Goal: Task Accomplishment & Management: Complete application form

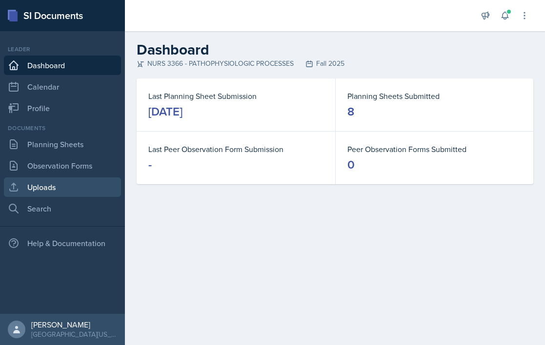
click at [61, 182] on link "Uploads" at bounding box center [62, 186] width 117 height 19
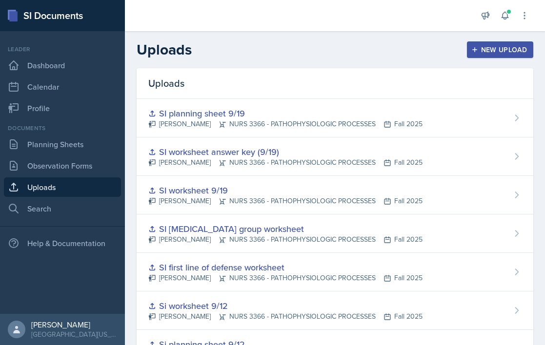
click at [380, 50] on div "New Upload" at bounding box center [500, 50] width 54 height 8
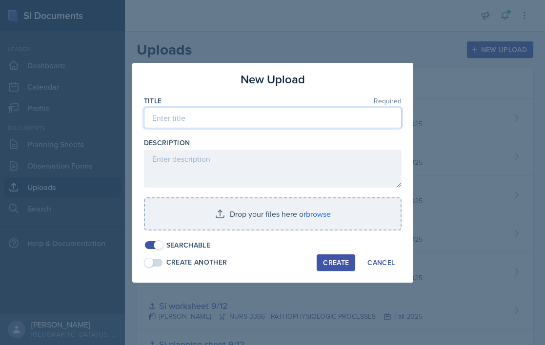
click at [306, 119] on input at bounding box center [272, 118] width 257 height 20
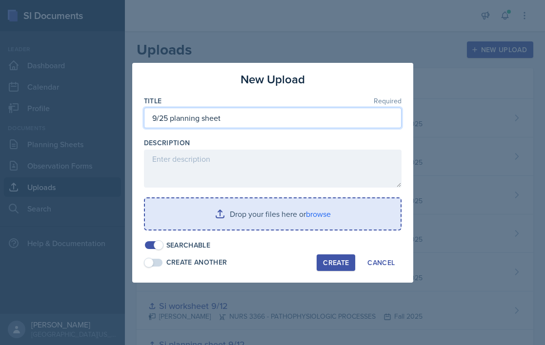
type input "9/25 planning sheet"
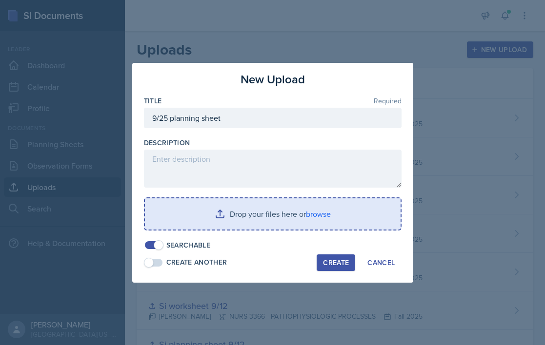
click at [332, 202] on input "file" at bounding box center [272, 213] width 255 height 31
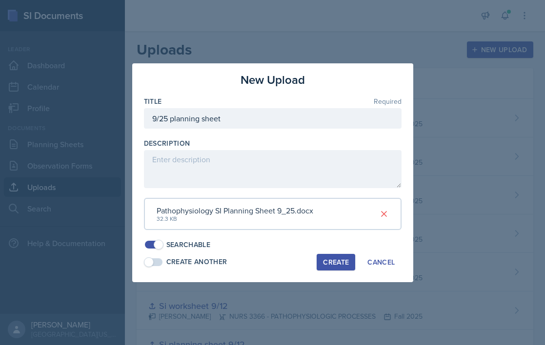
click at [331, 258] on div "Create" at bounding box center [336, 262] width 26 height 8
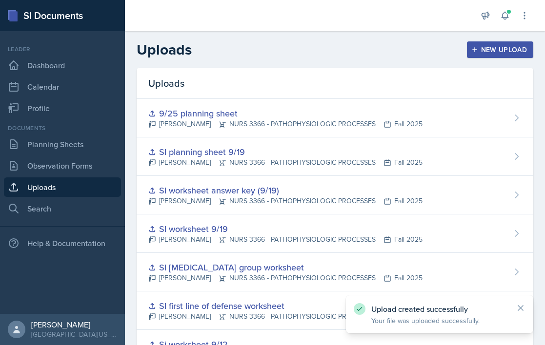
click at [380, 55] on button "New Upload" at bounding box center [500, 49] width 67 height 17
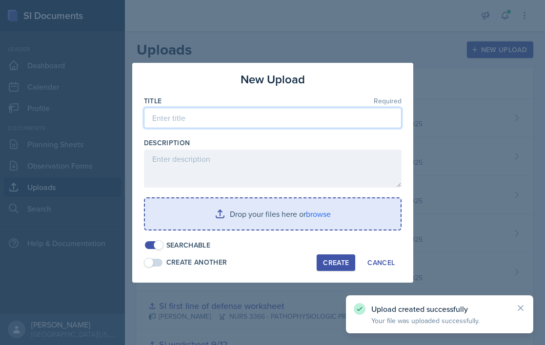
click at [316, 125] on input at bounding box center [272, 118] width 257 height 20
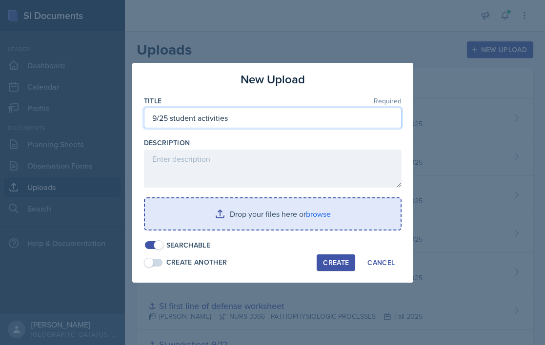
type input "9/25 student activities"
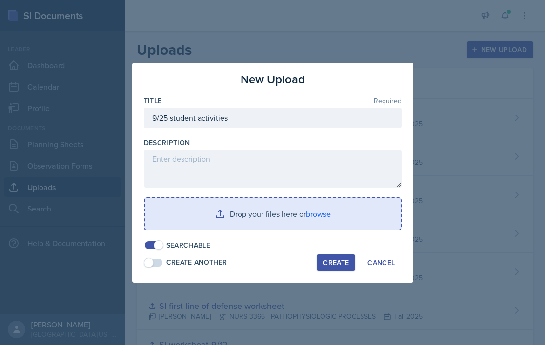
click at [336, 259] on div "Create" at bounding box center [336, 263] width 26 height 8
click at [332, 222] on input "file" at bounding box center [272, 213] width 255 height 31
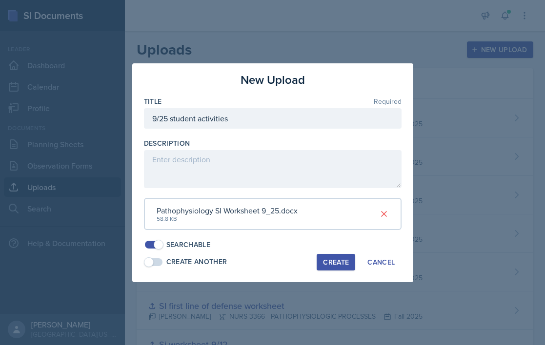
click at [321, 262] on button "Create" at bounding box center [335, 262] width 39 height 17
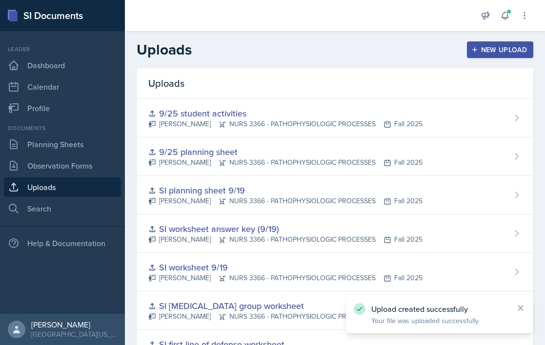
click at [79, 155] on div "Documents Planning Sheets Observation Forms Uploads Search" at bounding box center [62, 171] width 117 height 95
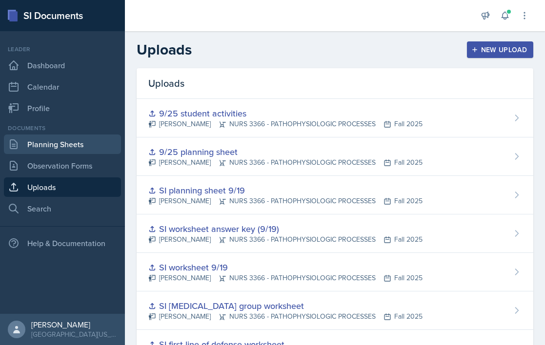
click at [85, 144] on link "Planning Sheets" at bounding box center [62, 144] width 117 height 19
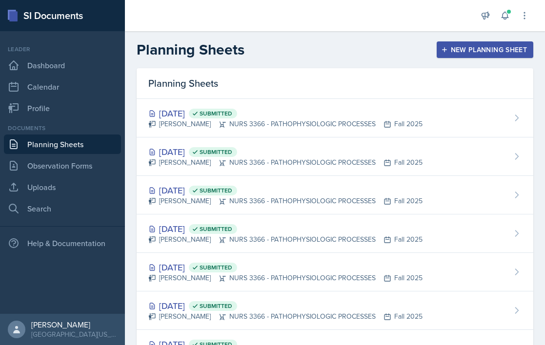
click at [380, 56] on button "New Planning Sheet" at bounding box center [484, 49] width 97 height 17
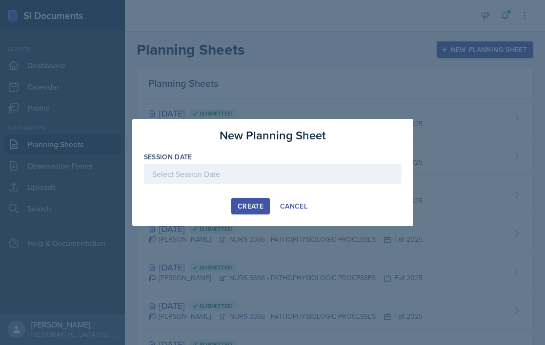
click at [235, 176] on div at bounding box center [272, 174] width 257 height 20
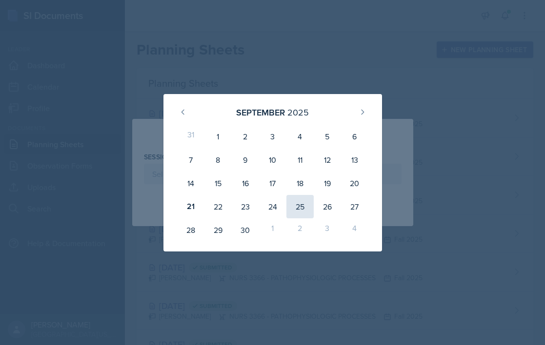
click at [305, 202] on div "25" at bounding box center [299, 206] width 27 height 23
type input "[DATE]"
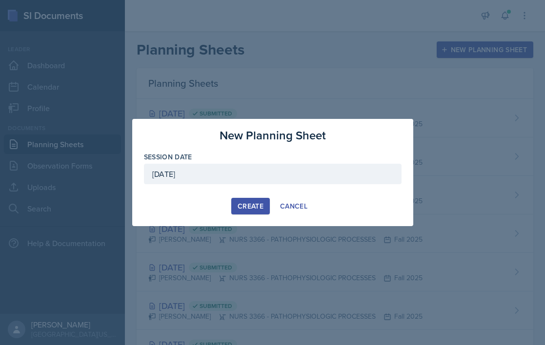
click at [258, 206] on div "Create" at bounding box center [250, 206] width 26 height 8
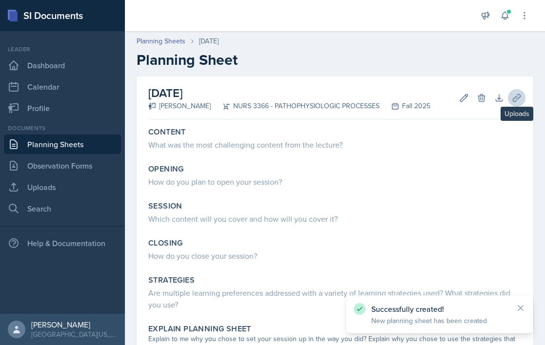
click at [380, 99] on icon at bounding box center [515, 97] width 7 height 7
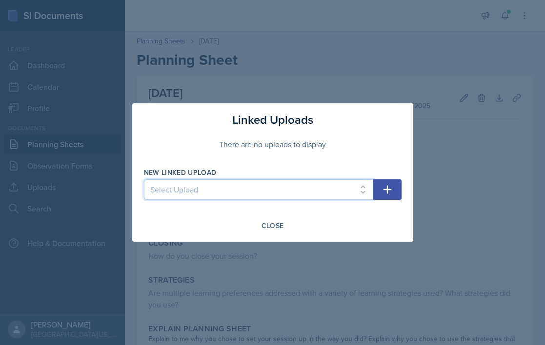
select select "43aca31e-df61-4046-ac1a-4c1f904dadc0"
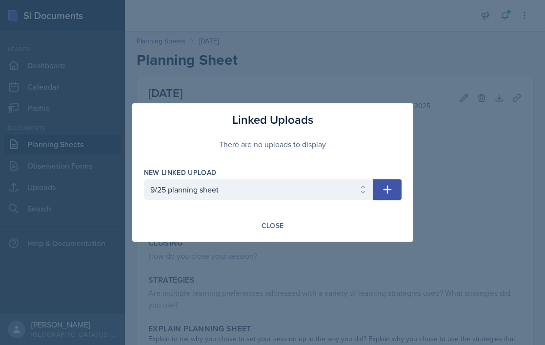
click at [380, 192] on icon "button" at bounding box center [387, 190] width 12 height 12
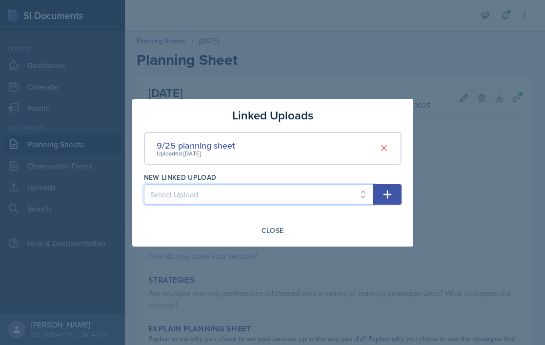
select select "a3bd0fd5-57f8-4469-9484-d4c4a3795d75"
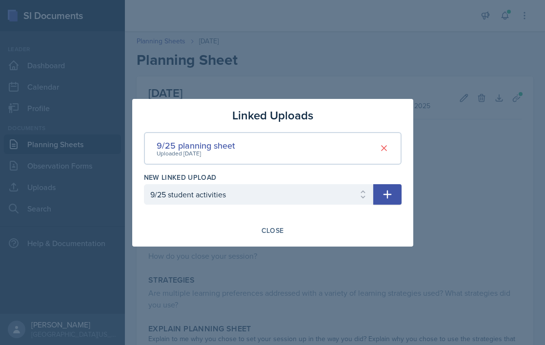
click at [380, 182] on div "New Linked Upload Select Upload Week 1 Session 1 Week 1 Session 2 Week 1 (sessi…" at bounding box center [272, 194] width 257 height 42
click at [380, 184] on button "button" at bounding box center [387, 194] width 28 height 20
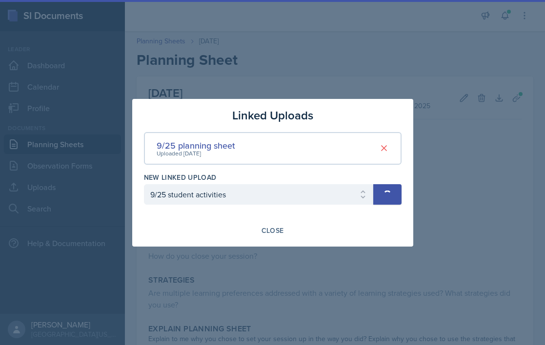
select select
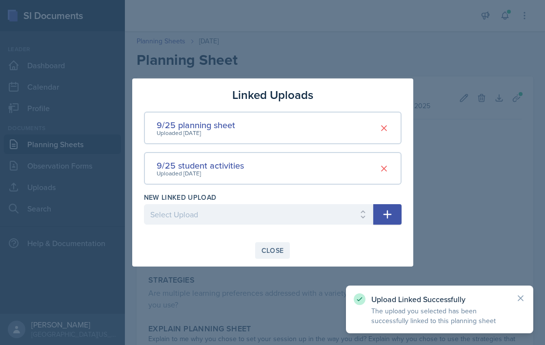
click at [265, 252] on div "Close" at bounding box center [272, 251] width 22 height 8
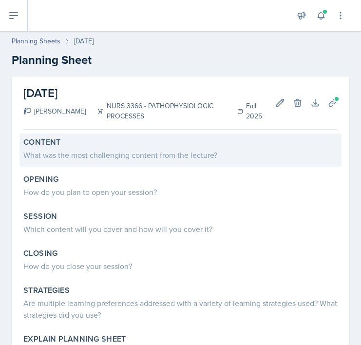
click at [90, 153] on div "What was the most challenging content from the lecture?" at bounding box center [180, 155] width 314 height 12
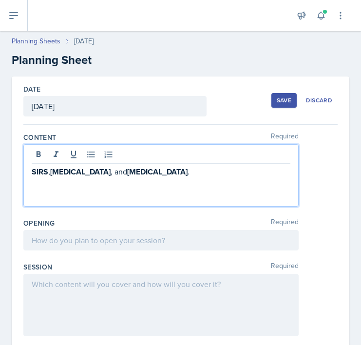
click at [32, 172] on strong "SIRS" at bounding box center [40, 171] width 17 height 11
click at [94, 152] on icon at bounding box center [90, 155] width 7 height 6
click at [67, 186] on div "SIRS , [MEDICAL_DATA] , and [MEDICAL_DATA] ." at bounding box center [160, 175] width 275 height 62
click at [152, 177] on p "SIRS , [MEDICAL_DATA] , and [MEDICAL_DATA] ." at bounding box center [164, 172] width 251 height 12
paste div
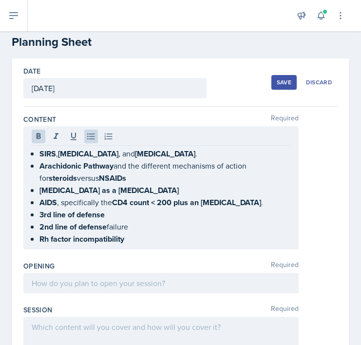
scroll to position [20, 0]
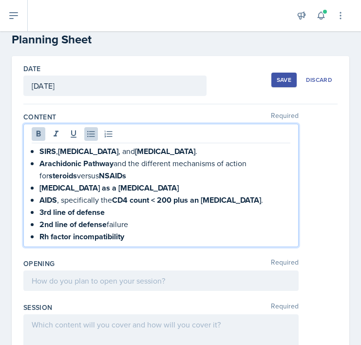
click at [125, 282] on div at bounding box center [160, 281] width 275 height 20
click at [125, 282] on p at bounding box center [161, 281] width 259 height 12
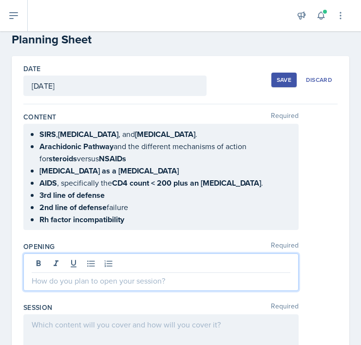
scroll to position [58, 0]
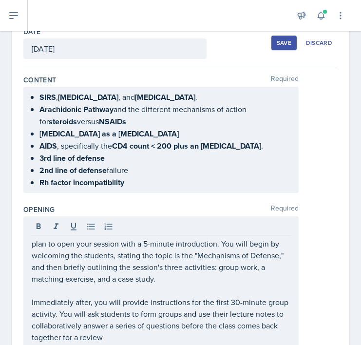
click at [30, 246] on div "plan to open your session with a 5-minute introduction. You will begin by welco…" at bounding box center [160, 281] width 275 height 131
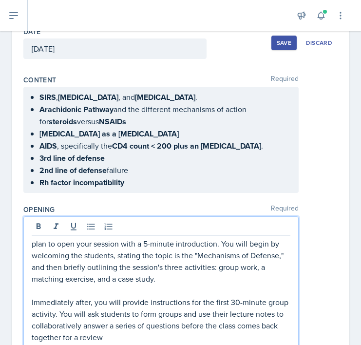
click at [34, 246] on p "plan to open your session with a 5-minute introduction. You will begin by welco…" at bounding box center [161, 261] width 259 height 47
click at [97, 244] on p "I plan to open your session with a 5-minute introduction. You will begin by wel…" at bounding box center [161, 261] width 259 height 47
click at [233, 244] on p "I plan to open my session with a 5-minute introduction. You will begin by welco…" at bounding box center [161, 261] width 259 height 47
click at [106, 305] on p "Immediately after, you will provide instructions for the first 30-minute group …" at bounding box center [161, 319] width 259 height 47
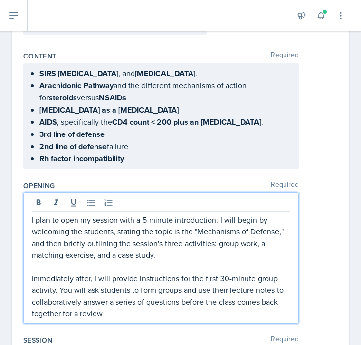
scroll to position [82, 0]
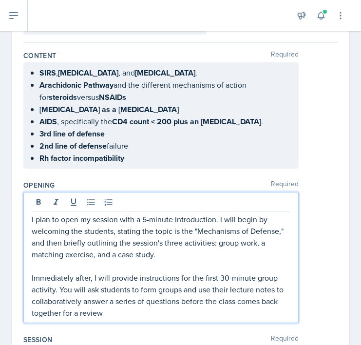
click at [71, 291] on p "Immediately after, I will provide instructions for the first 30-minute group ac…" at bounding box center [161, 295] width 259 height 47
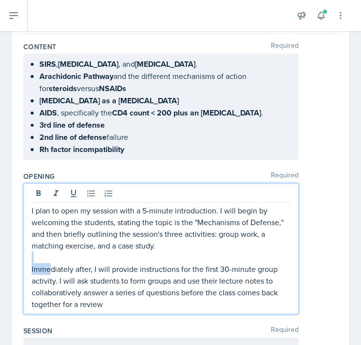
click at [51, 263] on div "I plan to open my session with a 5-minute introduction. I will begin by welcomi…" at bounding box center [161, 257] width 259 height 105
click at [45, 256] on p at bounding box center [161, 258] width 259 height 12
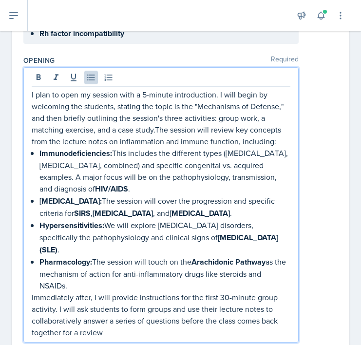
scroll to position [209, 0]
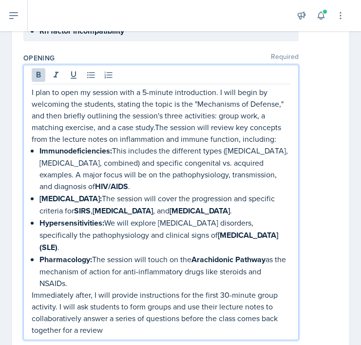
drag, startPoint x: 79, startPoint y: 270, endPoint x: 157, endPoint y: 129, distance: 161.0
click at [157, 129] on div "I plan to open my session with a 5-minute introduction. I will begin by welcomi…" at bounding box center [161, 211] width 259 height 250
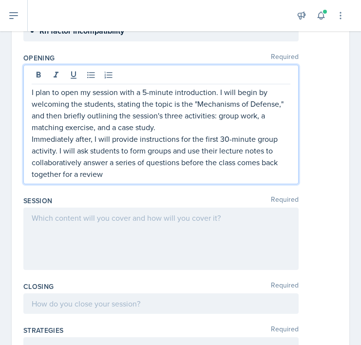
click at [190, 219] on div at bounding box center [160, 239] width 275 height 62
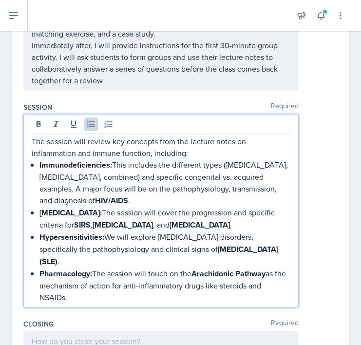
scroll to position [311, 0]
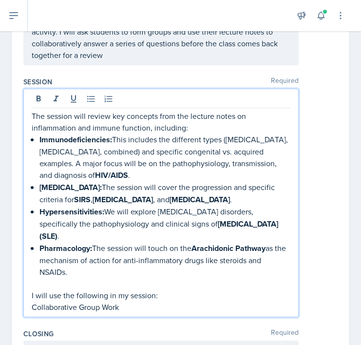
click at [125, 301] on p "Collaborative Group Work" at bounding box center [161, 307] width 259 height 12
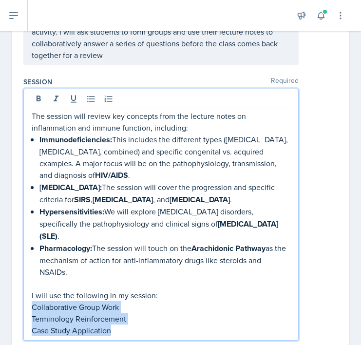
drag, startPoint x: 118, startPoint y: 323, endPoint x: 21, endPoint y: 290, distance: 102.7
click at [21, 290] on div "Date [DATE] [DATE] 31 1 2 3 4 5 6 7 8 9 10 11 12 13 14 15 16 17 18 19 20 21 22 …" at bounding box center [181, 225] width 338 height 918
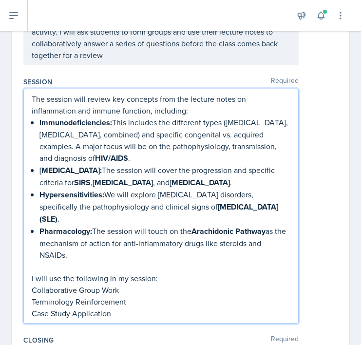
click at [72, 273] on p "I will use the following in my session:" at bounding box center [161, 279] width 259 height 12
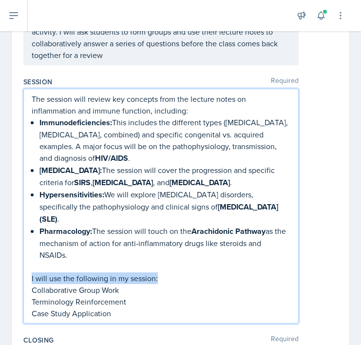
click at [72, 273] on p "I will use the following in my session:" at bounding box center [161, 279] width 259 height 12
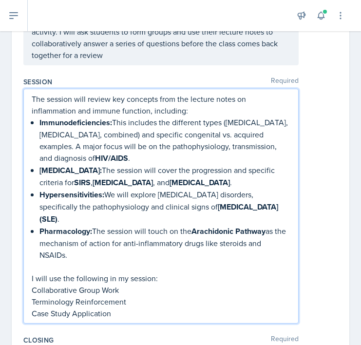
click at [322, 157] on div "The session will review key concepts from the lecture notes on inflammation and…" at bounding box center [180, 206] width 314 height 235
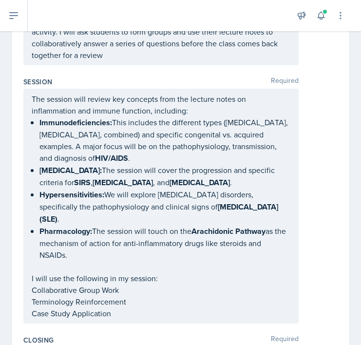
click at [176, 244] on p "Pharmacology: The session will touch on the Arachidonic Pathway as the mechanis…" at bounding box center [164, 243] width 251 height 36
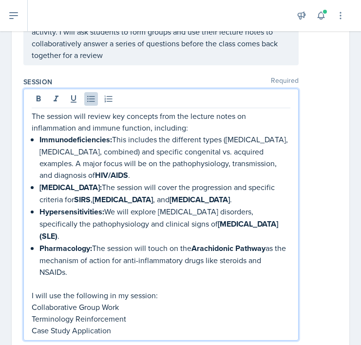
click at [99, 290] on p "I will use the following in my session:" at bounding box center [161, 296] width 259 height 12
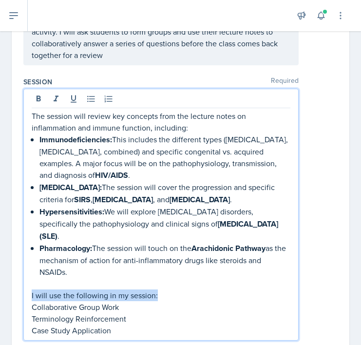
click at [99, 290] on p "I will use the following in my session:" at bounding box center [161, 296] width 259 height 12
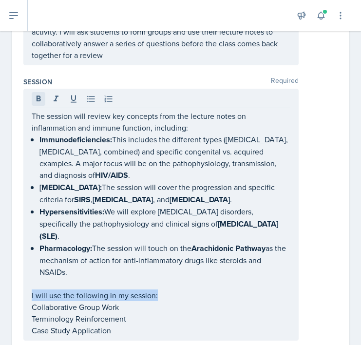
click at [37, 102] on icon at bounding box center [39, 99] width 10 height 10
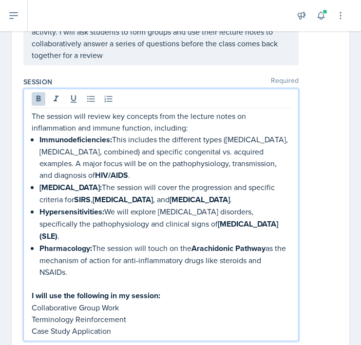
click at [39, 302] on p "Collaborative Group Work" at bounding box center [161, 308] width 259 height 12
click at [33, 302] on p "Collaborative Group Work" at bounding box center [161, 308] width 259 height 12
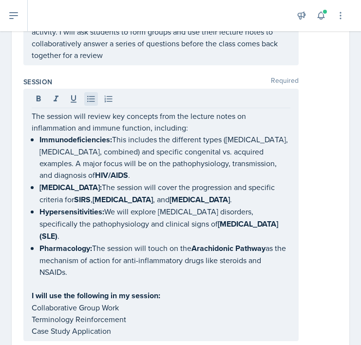
click at [89, 102] on icon at bounding box center [91, 99] width 10 height 10
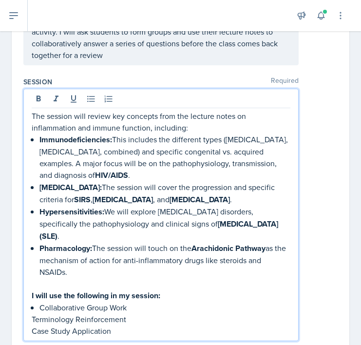
click at [32, 313] on p "Terminology Reinforcement" at bounding box center [161, 319] width 259 height 12
click at [31, 321] on div "The session will review key concepts from the lecture notes on inflammation and…" at bounding box center [160, 215] width 275 height 253
click at [33, 325] on p "Case Study Application" at bounding box center [161, 331] width 259 height 12
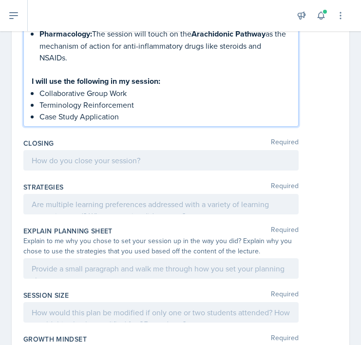
scroll to position [527, 0]
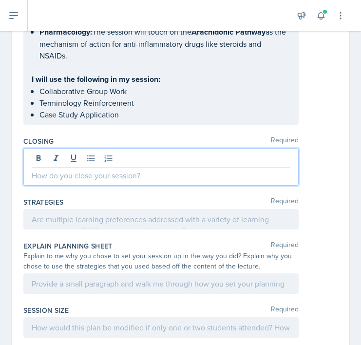
click at [74, 149] on div at bounding box center [160, 167] width 275 height 38
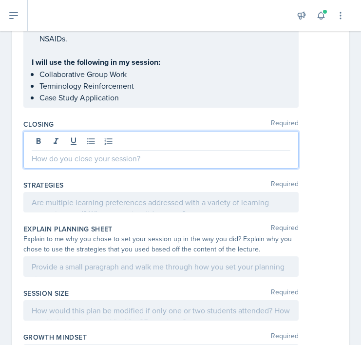
scroll to position [549, 0]
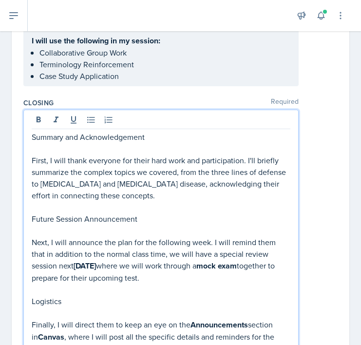
click at [42, 143] on p at bounding box center [161, 149] width 259 height 12
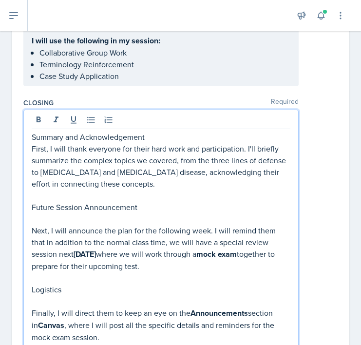
click at [49, 213] on p at bounding box center [161, 219] width 259 height 12
drag, startPoint x: 98, startPoint y: 212, endPoint x: 25, endPoint y: 195, distance: 75.2
click at [25, 195] on div "Summary and Acknowledgement First, I will thank everyone for their hard work an…" at bounding box center [160, 229] width 275 height 238
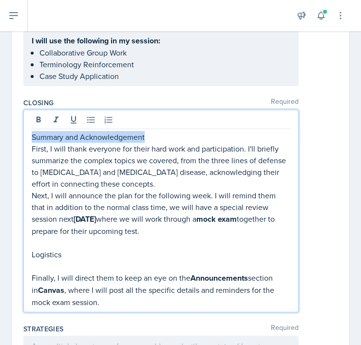
drag, startPoint x: 160, startPoint y: 127, endPoint x: 15, endPoint y: 124, distance: 144.8
click at [15, 127] on div "Date [DATE] [DATE] 31 1 2 3 4 5 6 7 8 9 10 11 12 13 14 15 16 17 18 19 20 21 22 …" at bounding box center [181, 70] width 338 height 1084
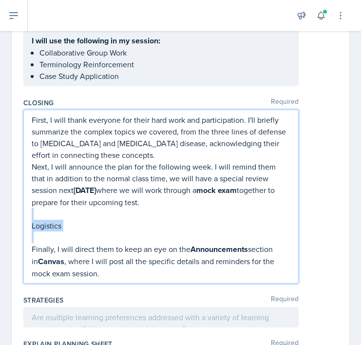
drag, startPoint x: 67, startPoint y: 229, endPoint x: 33, endPoint y: 199, distance: 45.6
click at [33, 200] on div "First, I will thank everyone for their hard work and participation. I'll briefl…" at bounding box center [161, 196] width 259 height 165
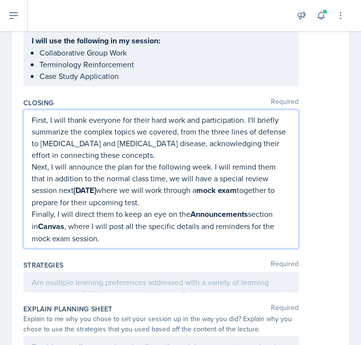
click at [38, 221] on strong "Canvas" at bounding box center [51, 226] width 26 height 11
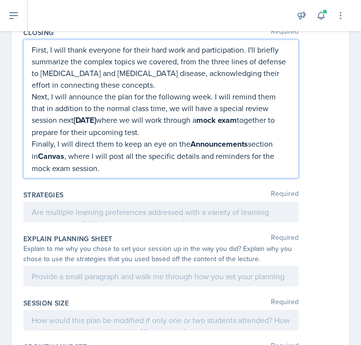
scroll to position [627, 0]
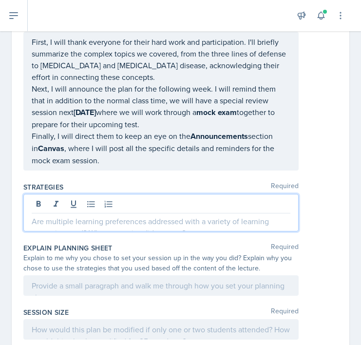
click at [60, 195] on div at bounding box center [160, 213] width 275 height 38
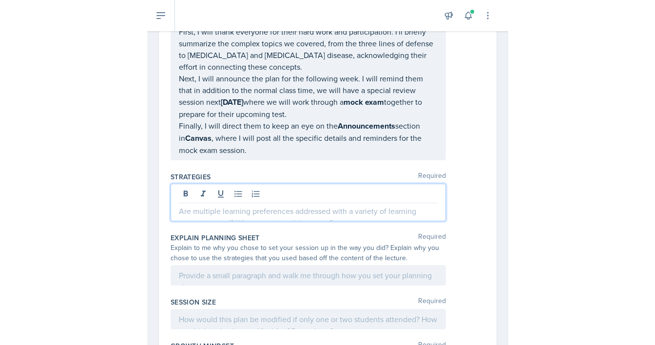
scroll to position [643, 0]
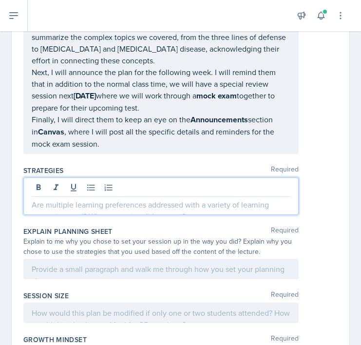
click at [107, 263] on div at bounding box center [160, 269] width 275 height 20
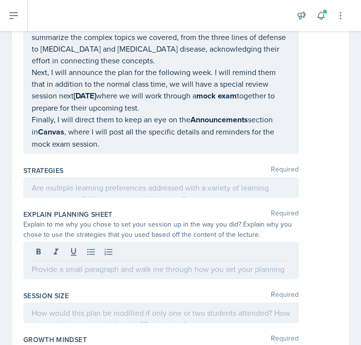
click at [53, 182] on div at bounding box center [160, 187] width 275 height 20
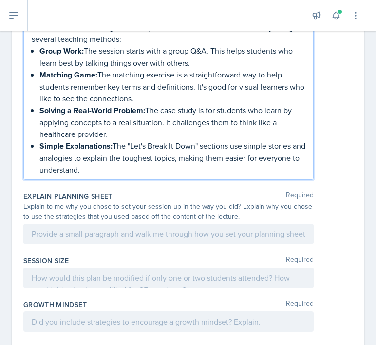
scroll to position [798, 0]
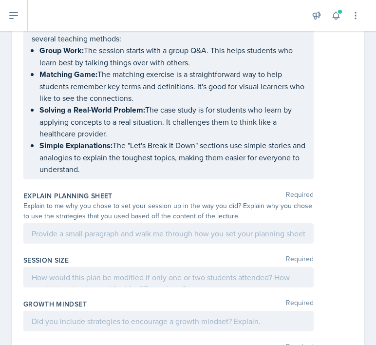
click at [237, 201] on div "Explain to me why you chose to set your session up in the way you did? Explain …" at bounding box center [168, 211] width 291 height 20
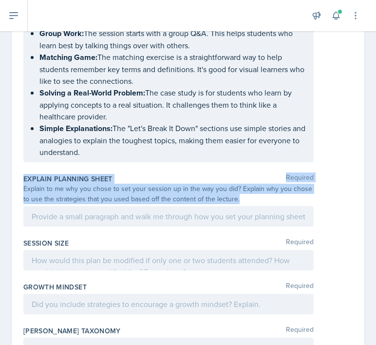
drag, startPoint x: 235, startPoint y: 172, endPoint x: 5, endPoint y: 156, distance: 230.1
copy div "Explain Planning Sheet Required Explain to me why you chose to set your session…"
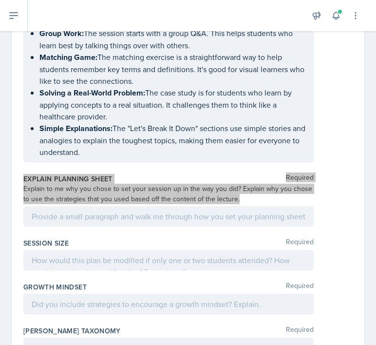
drag, startPoint x: 0, startPoint y: 168, endPoint x: 150, endPoint y: 169, distance: 149.7
click at [150, 184] on div "Explain to me why you chose to set your session up in the way you did? Explain …" at bounding box center [168, 194] width 291 height 20
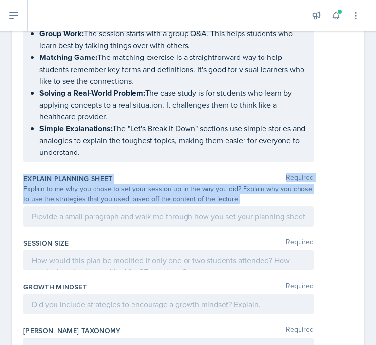
click at [150, 184] on div "Explain to me why you chose to set your session up in the way you did? Explain …" at bounding box center [168, 194] width 291 height 20
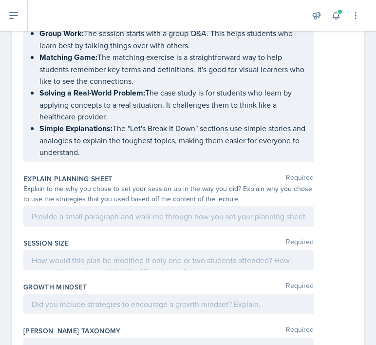
click at [84, 206] on div at bounding box center [168, 216] width 291 height 20
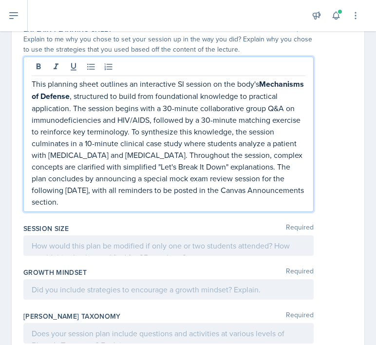
scroll to position [943, 0]
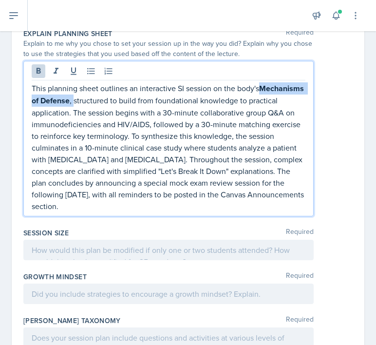
drag, startPoint x: 121, startPoint y: 77, endPoint x: 27, endPoint y: 77, distance: 94.1
click at [27, 77] on div "This planning sheet outlines an interactive SI session on the body's Mechanisms…" at bounding box center [168, 139] width 291 height 156
click at [39, 66] on icon at bounding box center [39, 71] width 10 height 10
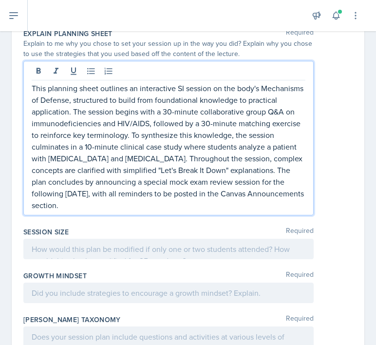
click at [119, 157] on p "This planning sheet outlines an interactive SI session on the body's Mechanisms…" at bounding box center [169, 146] width 274 height 129
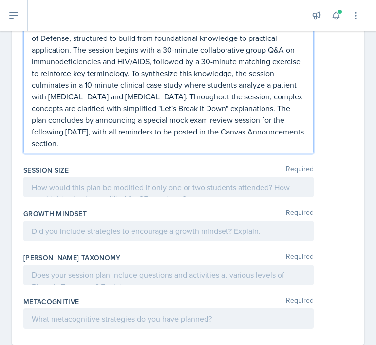
scroll to position [1004, 0]
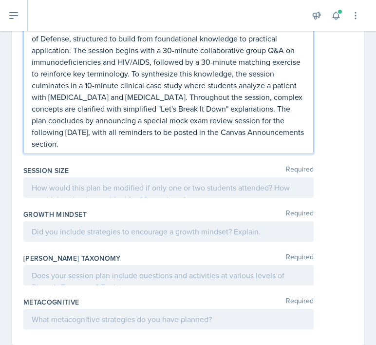
click at [77, 177] on div at bounding box center [168, 187] width 291 height 20
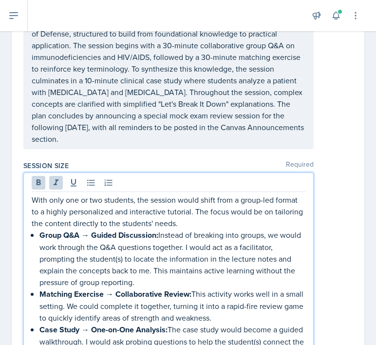
scroll to position [992, 0]
drag, startPoint x: 97, startPoint y: 191, endPoint x: 14, endPoint y: 168, distance: 86.3
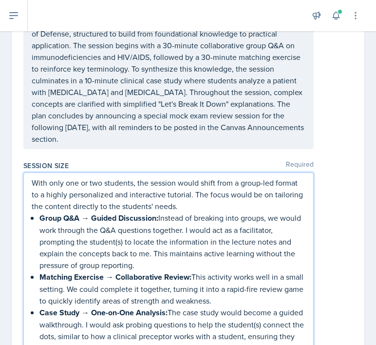
scroll to position [987, 0]
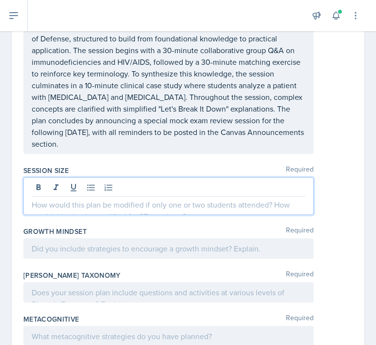
click at [50, 223] on div "Growth Mindset Required" at bounding box center [188, 245] width 330 height 44
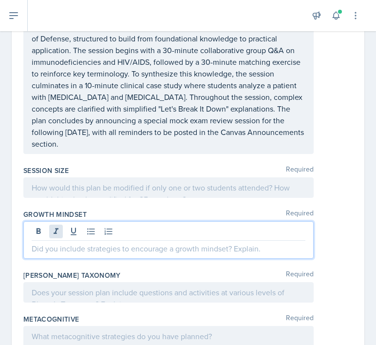
click at [49, 221] on div at bounding box center [168, 240] width 291 height 38
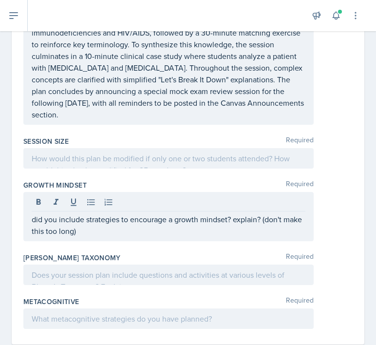
scroll to position [1016, 0]
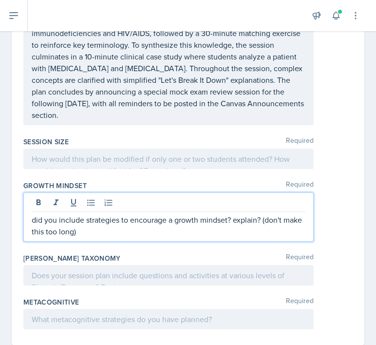
click at [80, 149] on div at bounding box center [168, 159] width 291 height 20
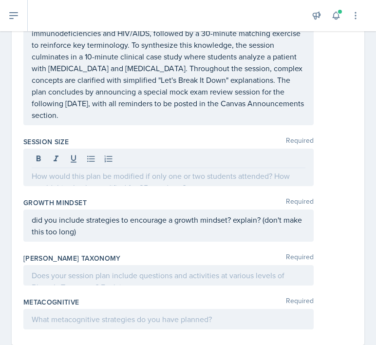
click at [80, 152] on button at bounding box center [74, 159] width 14 height 14
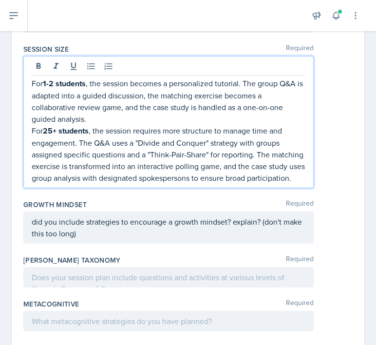
scroll to position [1110, 0]
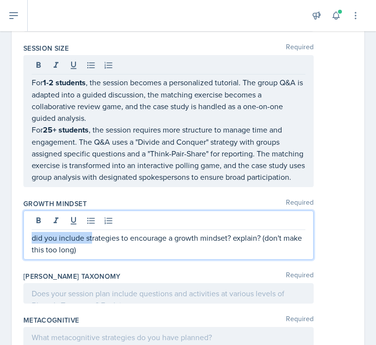
drag, startPoint x: 91, startPoint y: 220, endPoint x: 23, endPoint y: 219, distance: 67.8
click at [23, 219] on div "did you include strategies to encourage a growth mindset? explain? (don't make …" at bounding box center [168, 235] width 291 height 49
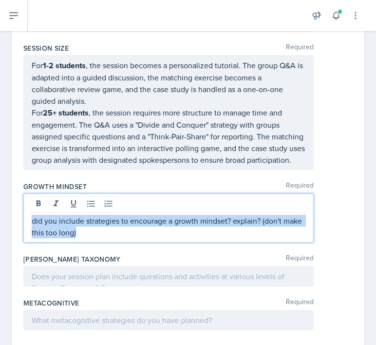
drag, startPoint x: 83, startPoint y: 219, endPoint x: 27, endPoint y: 210, distance: 56.7
click at [27, 210] on div "did you include strategies to encourage a growth mindset? explain? (don't make …" at bounding box center [168, 218] width 291 height 49
copy p "did you include strategies to encourage a growth mindset? explain? (don't make …"
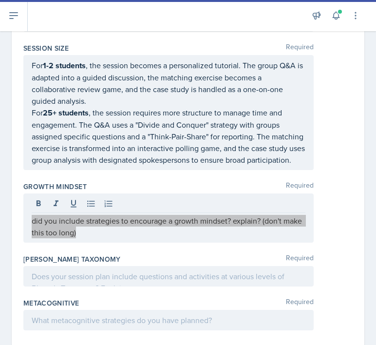
drag, startPoint x: 1, startPoint y: 225, endPoint x: 100, endPoint y: 211, distance: 99.6
click at [100, 215] on p "did you include strategies to encourage a growth mindset? explain? (don't make …" at bounding box center [169, 226] width 274 height 23
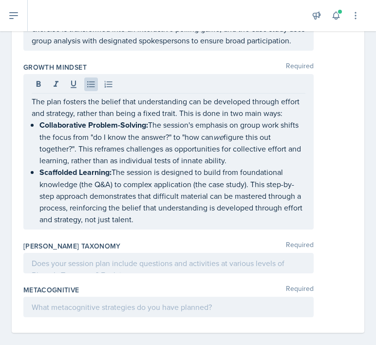
scroll to position [1228, 0]
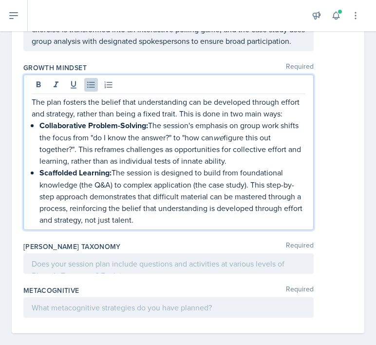
click at [284, 173] on p "Scaffolded Learning: The session is designed to build from foundational knowled…" at bounding box center [172, 196] width 266 height 59
click at [293, 174] on p "Scaffolded Learning: The session is designed to build from foundational knowled…" at bounding box center [172, 196] width 266 height 59
click at [98, 253] on div at bounding box center [168, 263] width 291 height 20
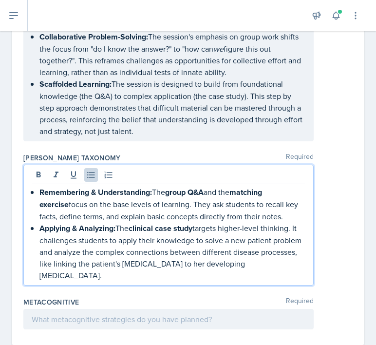
scroll to position [1300, 0]
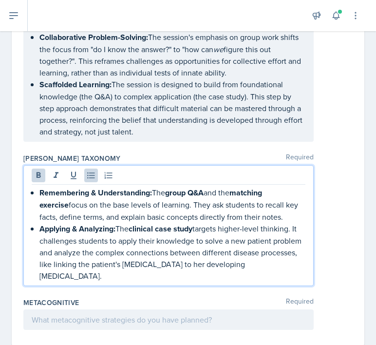
drag, startPoint x: 171, startPoint y: 180, endPoint x: 312, endPoint y: 182, distance: 141.4
click at [312, 182] on div "Remembering & Understanding: The group Q&A and the matching exercise focus on t…" at bounding box center [168, 225] width 291 height 121
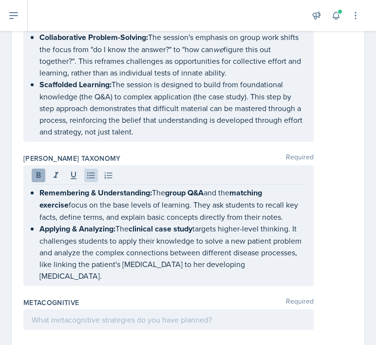
click at [36, 171] on icon at bounding box center [39, 176] width 10 height 10
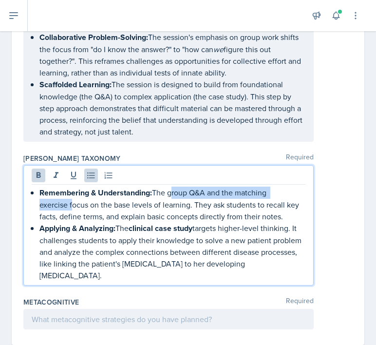
drag, startPoint x: 131, startPoint y: 216, endPoint x: 218, endPoint y: 212, distance: 87.9
click at [218, 222] on p "Applying & Analyzing: The clinical case study targets higher-level thinking. It…" at bounding box center [172, 251] width 266 height 59
click at [35, 171] on icon at bounding box center [39, 176] width 10 height 10
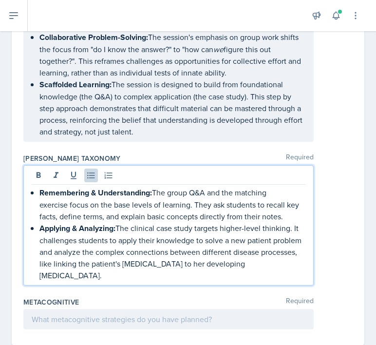
click at [128, 254] on p "Applying & Analyzing: The clinical case study targets higher-level thinking. It…" at bounding box center [172, 251] width 266 height 59
click at [123, 309] on div at bounding box center [168, 319] width 291 height 20
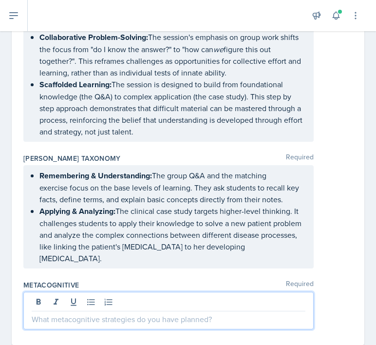
scroll to position [1587, 0]
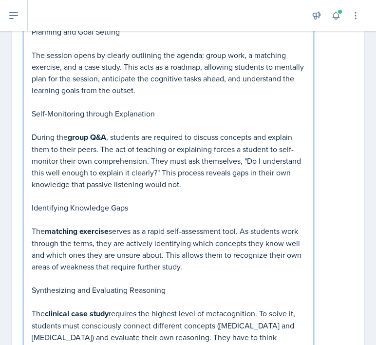
click at [39, 296] on p at bounding box center [169, 302] width 274 height 12
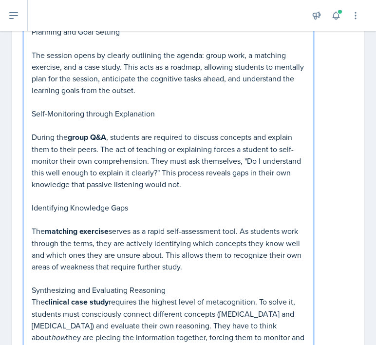
click at [45, 284] on p "Synthesizing and Evaluating Reasoning" at bounding box center [169, 290] width 274 height 12
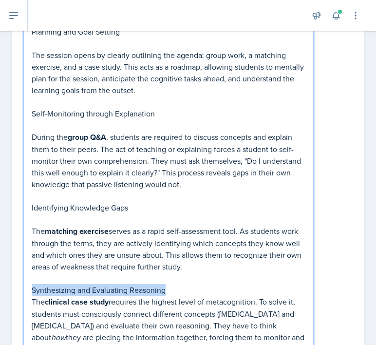
click at [45, 284] on p "Synthesizing and Evaluating Reasoning" at bounding box center [169, 290] width 274 height 12
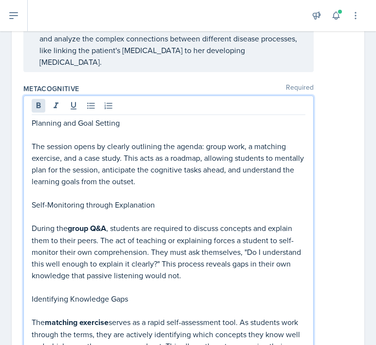
click at [37, 102] on icon at bounding box center [39, 105] width 4 height 6
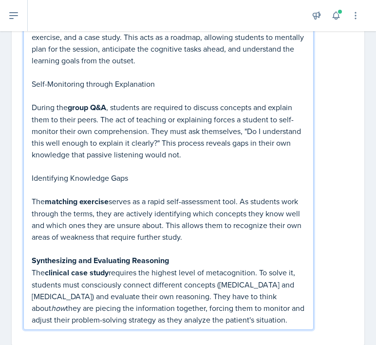
click at [64, 184] on p at bounding box center [169, 190] width 274 height 12
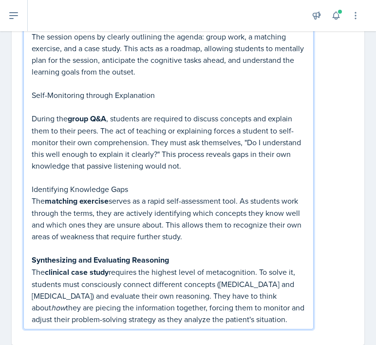
click at [53, 183] on p "Identifying Knowledge Gaps" at bounding box center [169, 189] width 274 height 12
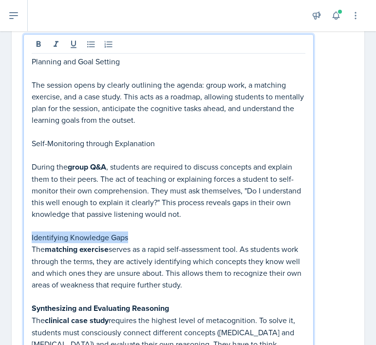
scroll to position [1529, 0]
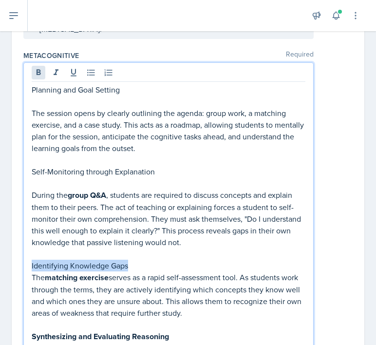
click at [38, 68] on icon at bounding box center [39, 73] width 10 height 10
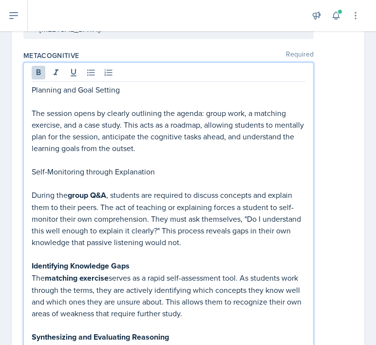
click at [75, 248] on p at bounding box center [169, 254] width 274 height 12
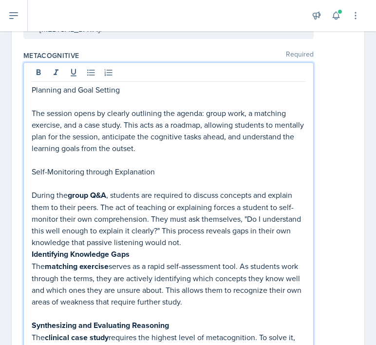
click at [68, 177] on p at bounding box center [169, 183] width 274 height 12
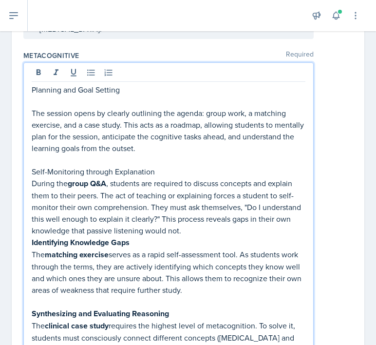
click at [74, 166] on p "Self-Monitoring through Explanation" at bounding box center [169, 172] width 274 height 12
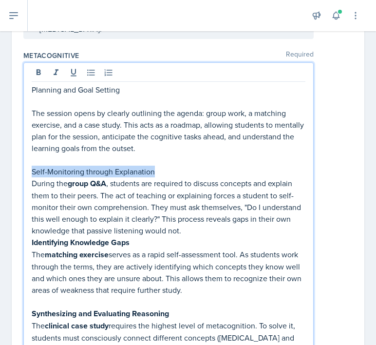
click at [74, 166] on p "Self-Monitoring through Explanation" at bounding box center [169, 172] width 274 height 12
click at [41, 68] on icon at bounding box center [39, 73] width 10 height 10
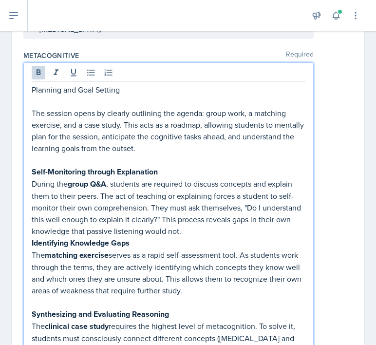
click at [32, 178] on p "During the group Q&A , students are required to discuss concepts and explain th…" at bounding box center [169, 207] width 274 height 59
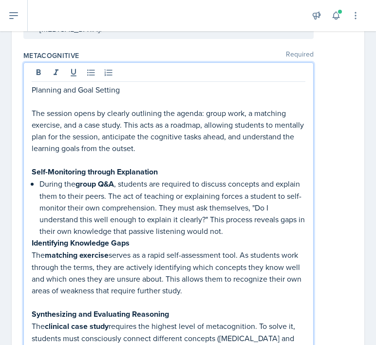
click at [39, 154] on p at bounding box center [169, 160] width 274 height 12
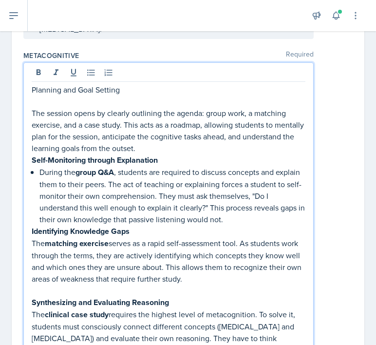
click at [38, 96] on p at bounding box center [169, 102] width 274 height 12
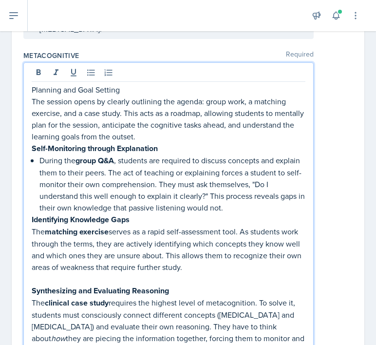
click at [33, 96] on p "The session opens by clearly outlining the agenda: group work, a matching exerc…" at bounding box center [169, 119] width 274 height 47
drag, startPoint x: 256, startPoint y: 329, endPoint x: 31, endPoint y: 68, distance: 344.2
click at [31, 68] on div "Planning and Goal Setting The session opens by clearly outlining the agenda: gr…" at bounding box center [168, 211] width 291 height 298
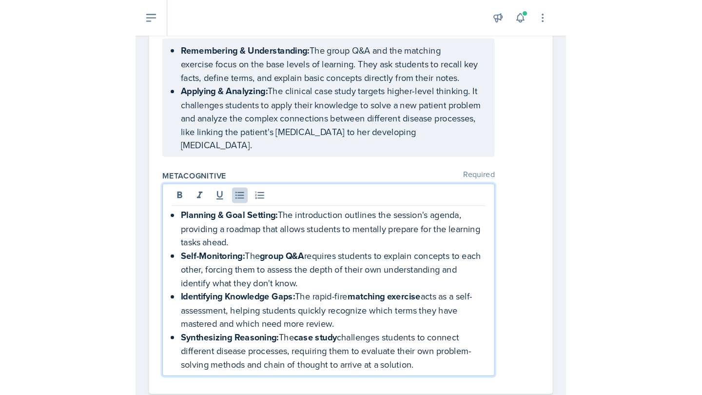
scroll to position [1430, 0]
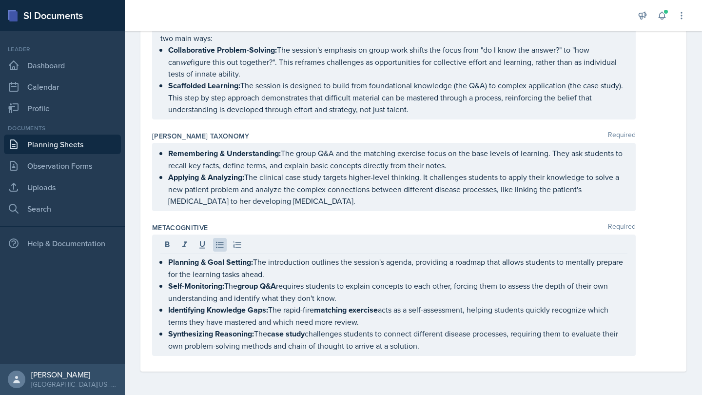
click at [380, 231] on div "Metacognitive Required" at bounding box center [413, 228] width 523 height 10
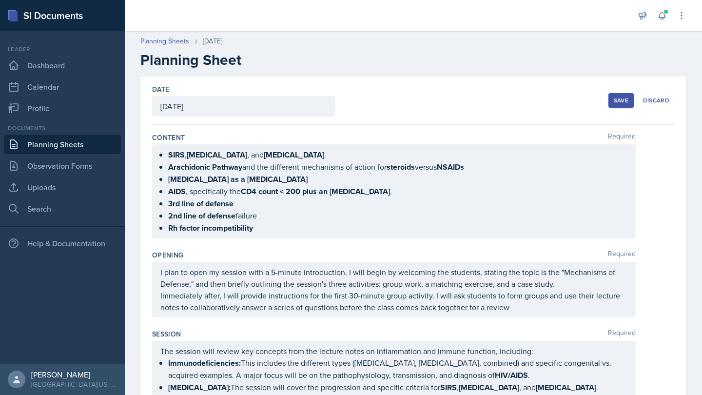
scroll to position [0, 0]
click at [380, 97] on div "Save" at bounding box center [621, 101] width 15 height 8
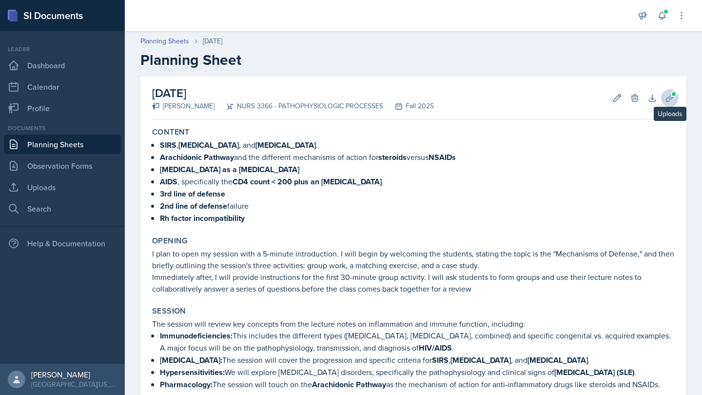
click at [380, 96] on span at bounding box center [674, 94] width 6 height 6
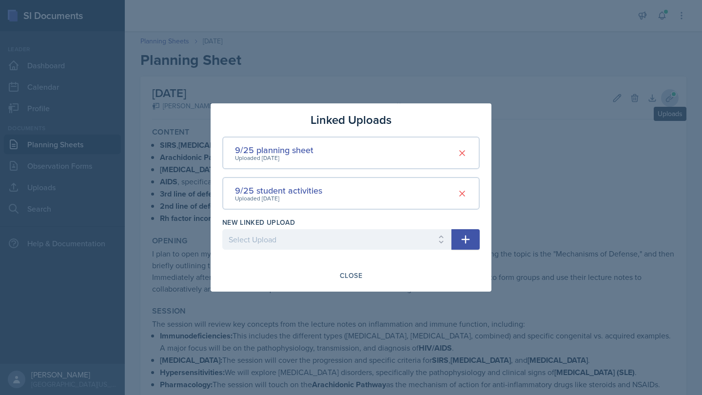
click at [380, 96] on div at bounding box center [351, 197] width 702 height 395
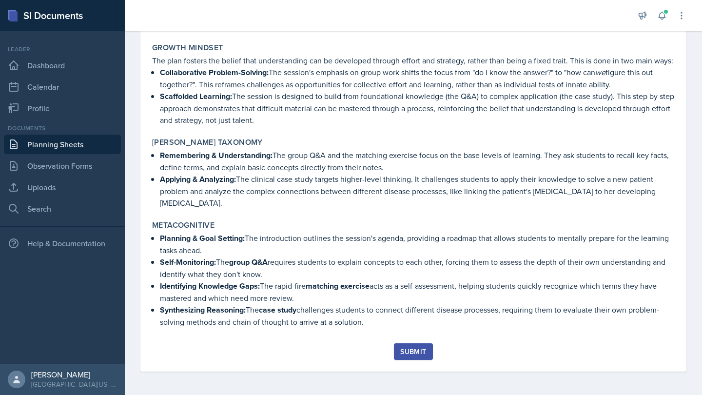
scroll to position [817, 0]
click at [380, 345] on button "Submit" at bounding box center [413, 351] width 39 height 17
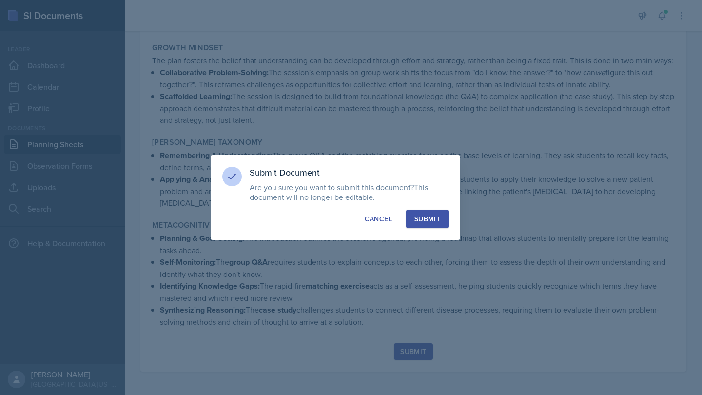
click at [380, 220] on div "Submit" at bounding box center [427, 219] width 26 height 10
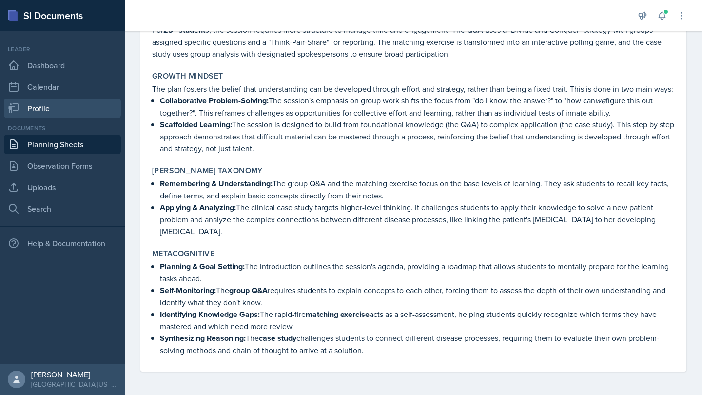
scroll to position [0, 0]
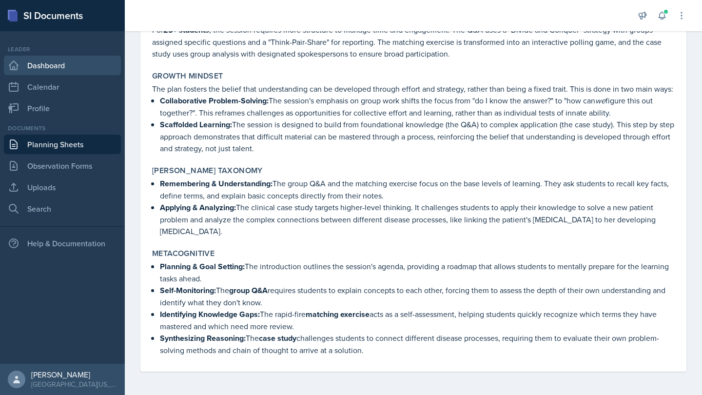
click at [78, 68] on link "Dashboard" at bounding box center [62, 65] width 117 height 19
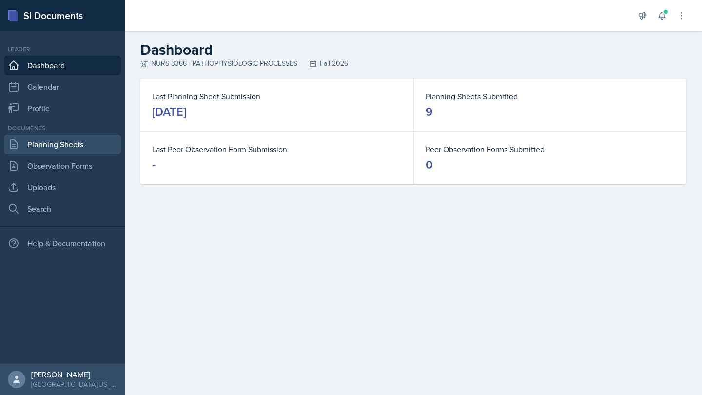
click at [77, 148] on link "Planning Sheets" at bounding box center [62, 144] width 117 height 19
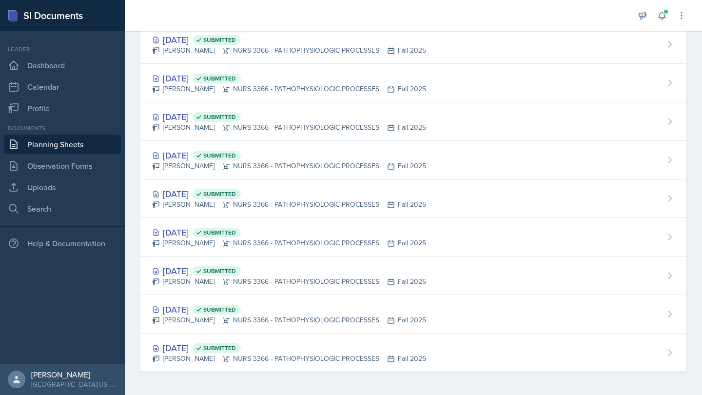
scroll to position [74, 0]
click at [75, 71] on link "Dashboard" at bounding box center [62, 65] width 117 height 19
